Goal: Check status

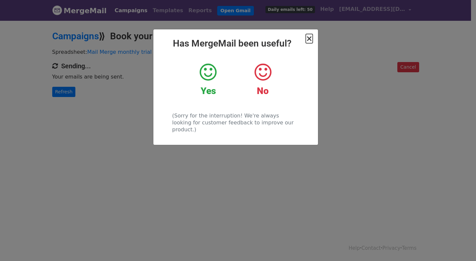
click at [307, 42] on span "×" at bounding box center [308, 38] width 7 height 9
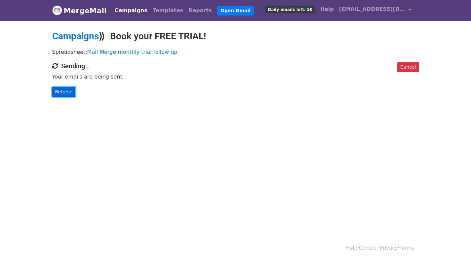
click at [60, 92] on link "Refresh" at bounding box center [63, 92] width 23 height 10
click at [66, 94] on link "Refresh" at bounding box center [63, 92] width 23 height 10
